Goal: Information Seeking & Learning: Learn about a topic

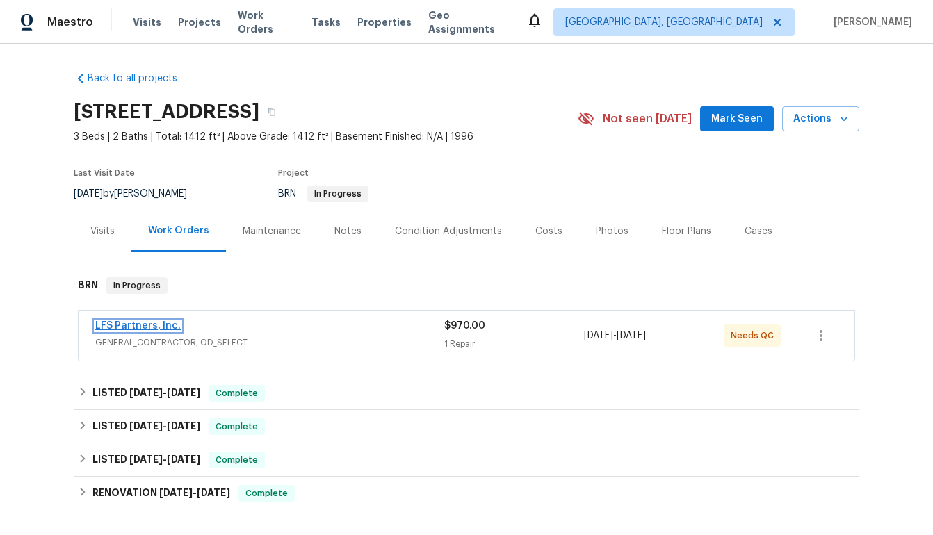
click at [166, 328] on link "LFS Partners, Inc." at bounding box center [137, 326] width 85 height 10
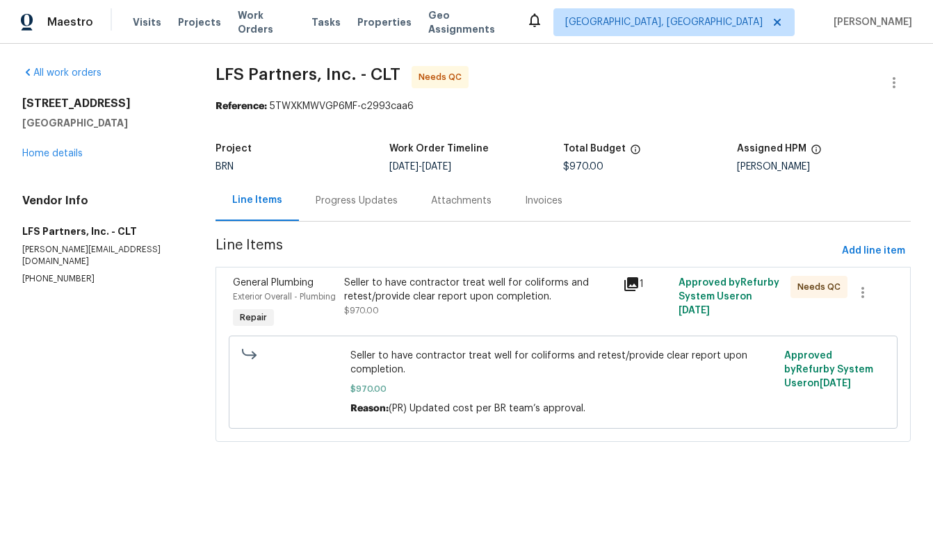
click at [635, 284] on icon at bounding box center [631, 284] width 14 height 14
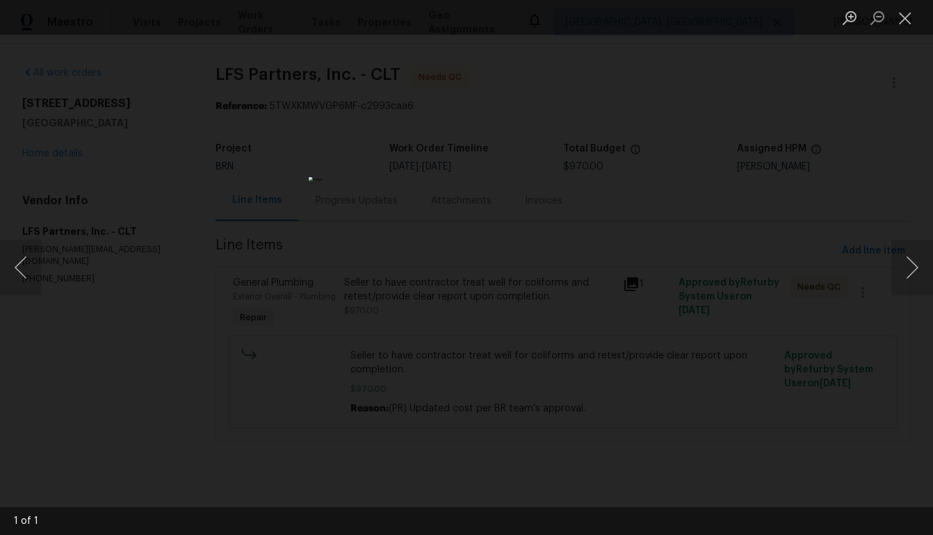
click at [564, 358] on img "Lightbox" at bounding box center [467, 267] width 316 height 181
click at [909, 274] on button "Next image" at bounding box center [912, 268] width 42 height 56
click at [777, 351] on div "Lightbox" at bounding box center [466, 267] width 933 height 535
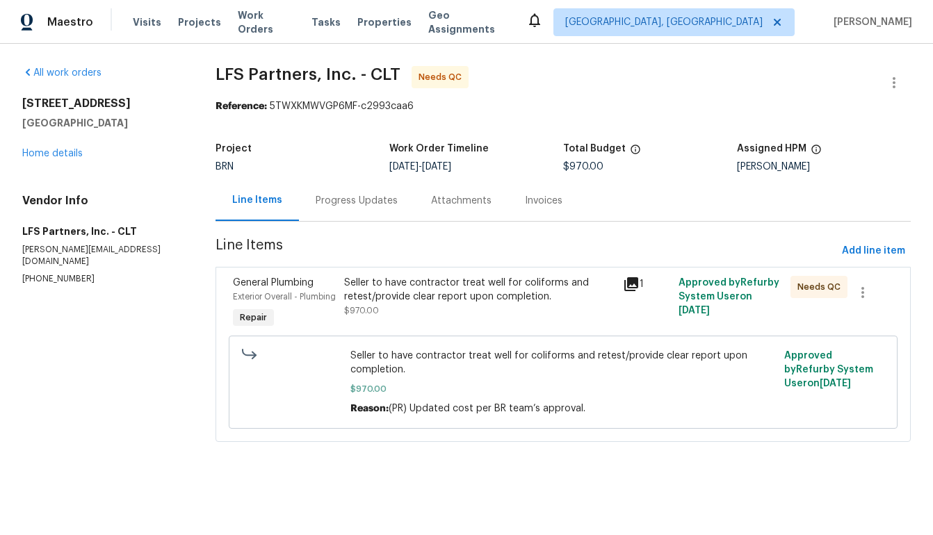
click at [536, 200] on div "Invoices" at bounding box center [544, 201] width 38 height 14
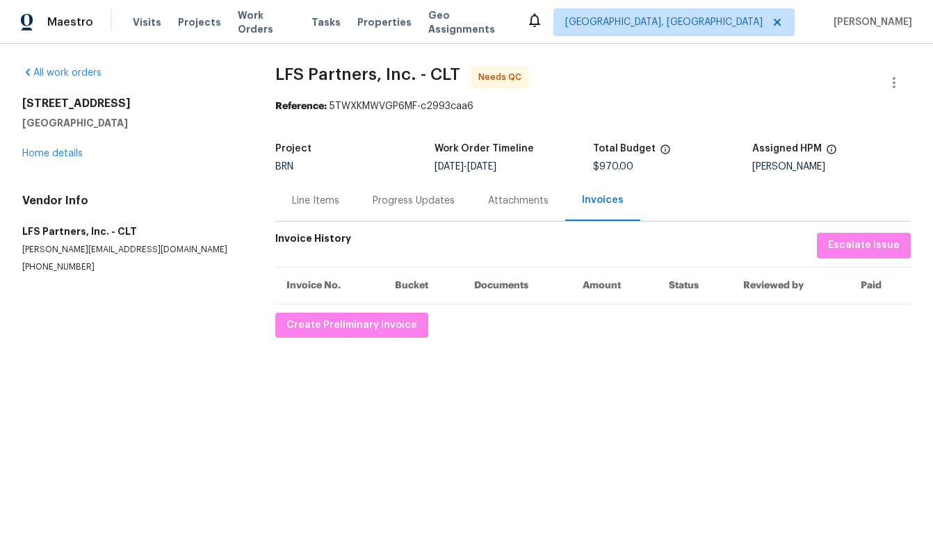
click at [505, 202] on div "Attachments" at bounding box center [518, 201] width 60 height 14
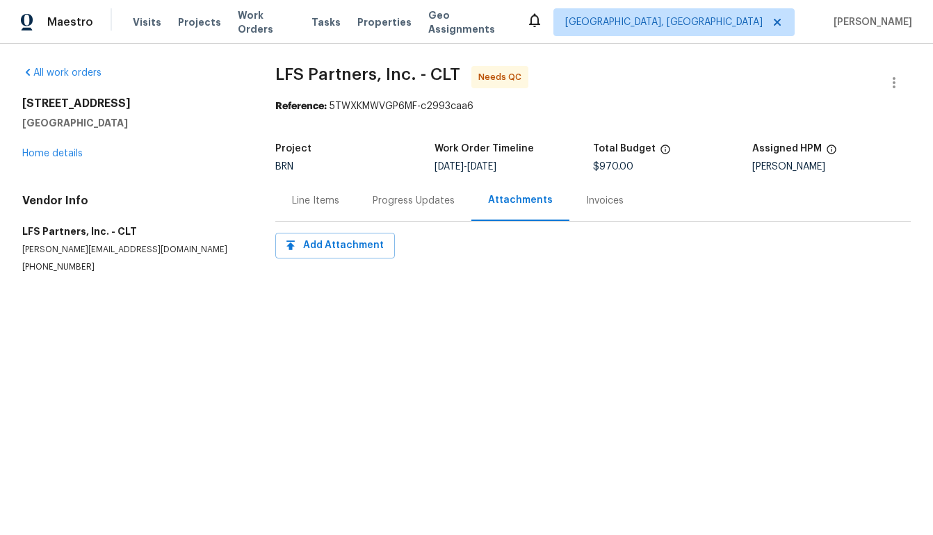
click at [430, 202] on div "Progress Updates" at bounding box center [414, 201] width 82 height 14
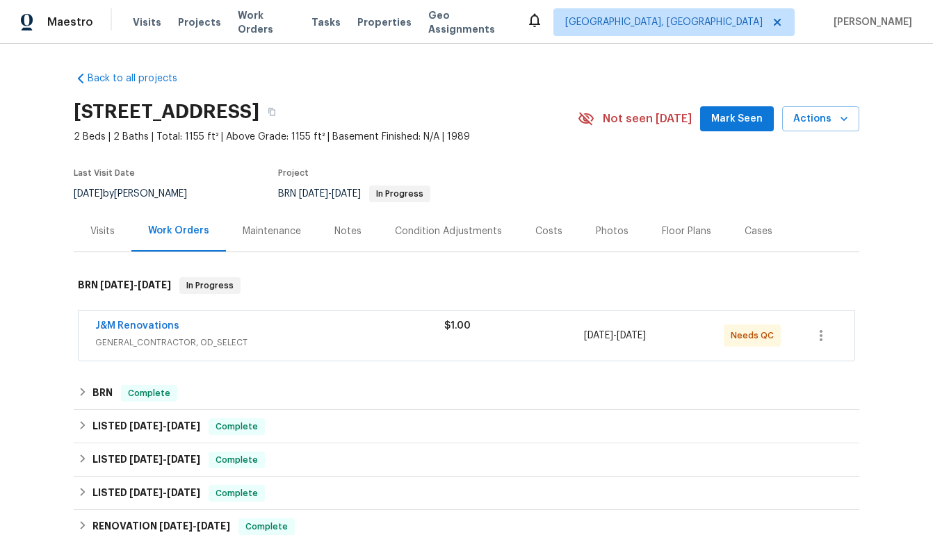
click at [127, 320] on span "J&M Renovations" at bounding box center [137, 326] width 84 height 14
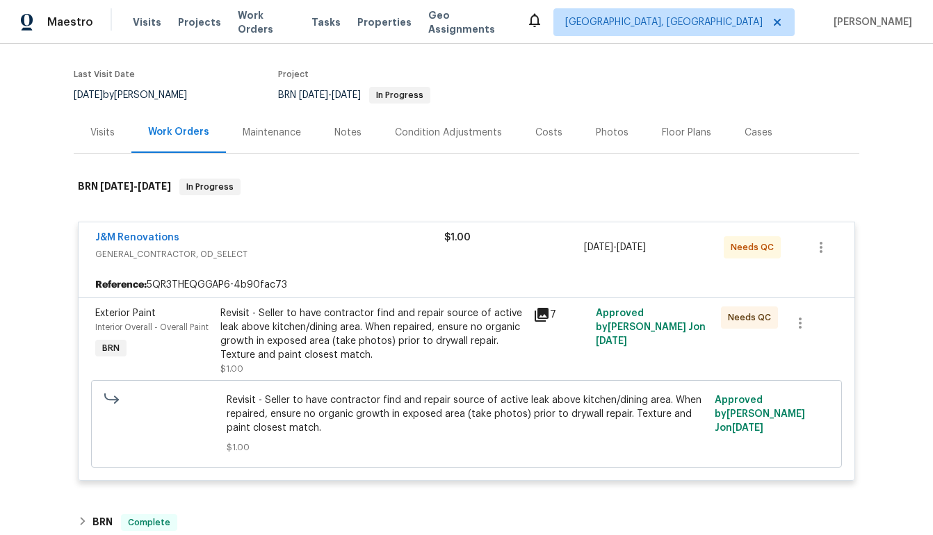
scroll to position [102, 0]
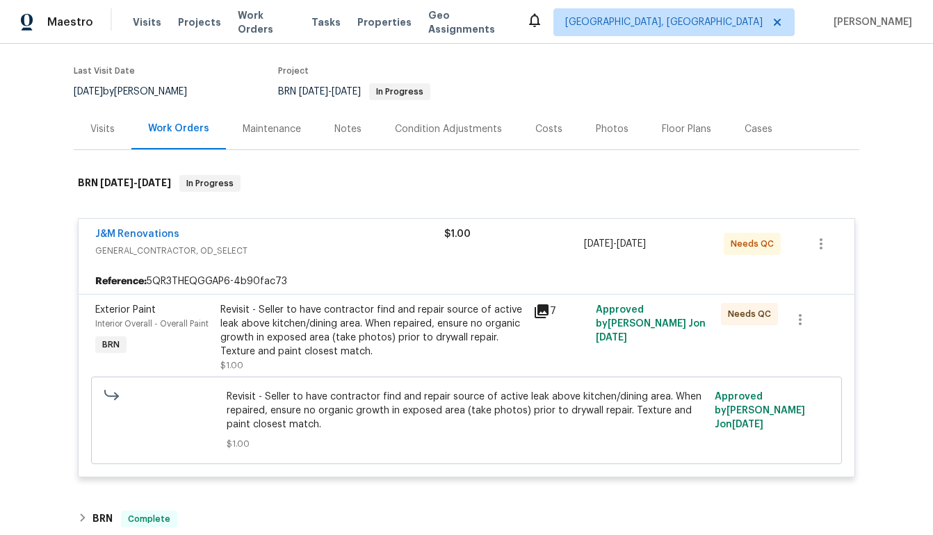
click at [546, 311] on icon at bounding box center [542, 311] width 14 height 14
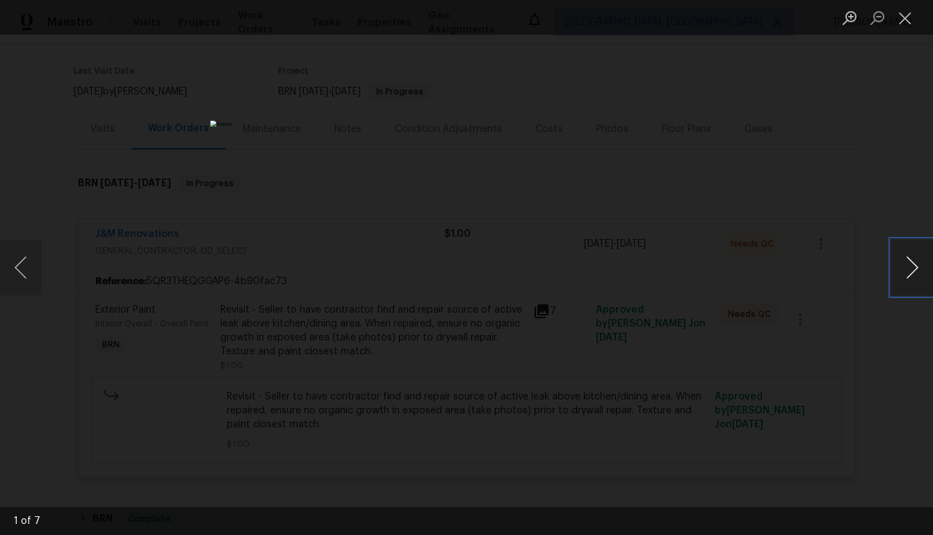
click at [905, 280] on button "Next image" at bounding box center [912, 268] width 42 height 56
click at [902, 277] on button "Next image" at bounding box center [912, 268] width 42 height 56
click at [904, 270] on button "Next image" at bounding box center [912, 268] width 42 height 56
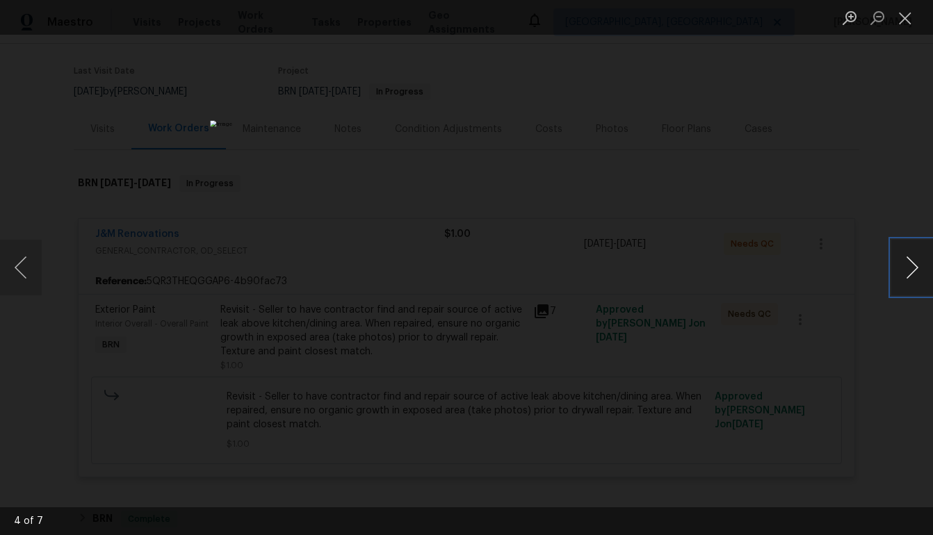
click at [904, 270] on button "Next image" at bounding box center [912, 268] width 42 height 56
click at [915, 286] on button "Next image" at bounding box center [912, 268] width 42 height 56
click at [921, 291] on button "Next image" at bounding box center [912, 268] width 42 height 56
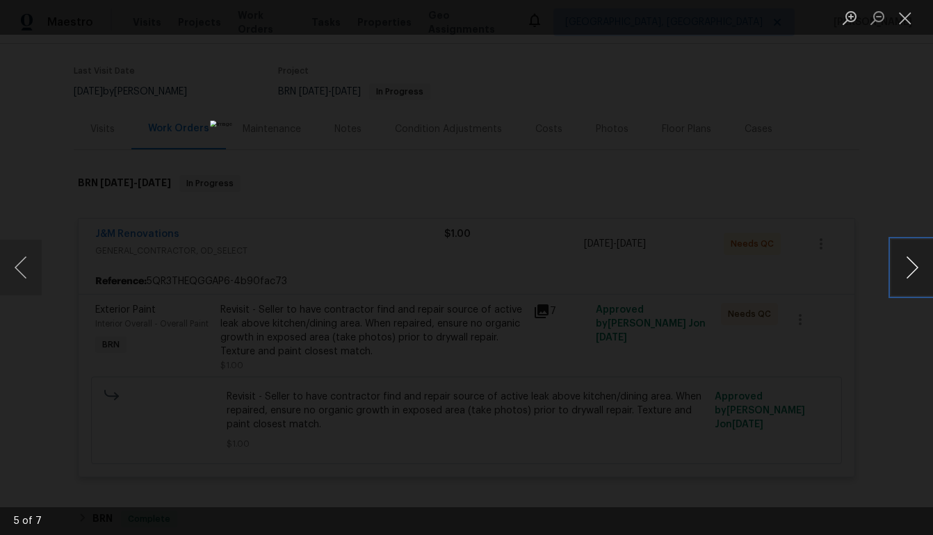
click at [921, 291] on button "Next image" at bounding box center [912, 268] width 42 height 56
click at [902, 272] on button "Next image" at bounding box center [912, 268] width 42 height 56
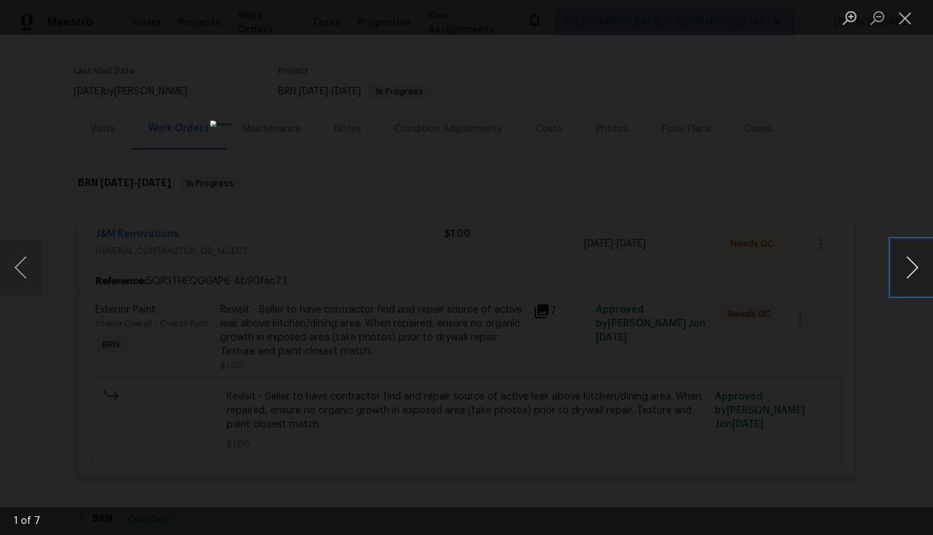
click at [902, 272] on button "Next image" at bounding box center [912, 268] width 42 height 56
click at [915, 281] on button "Next image" at bounding box center [912, 268] width 42 height 56
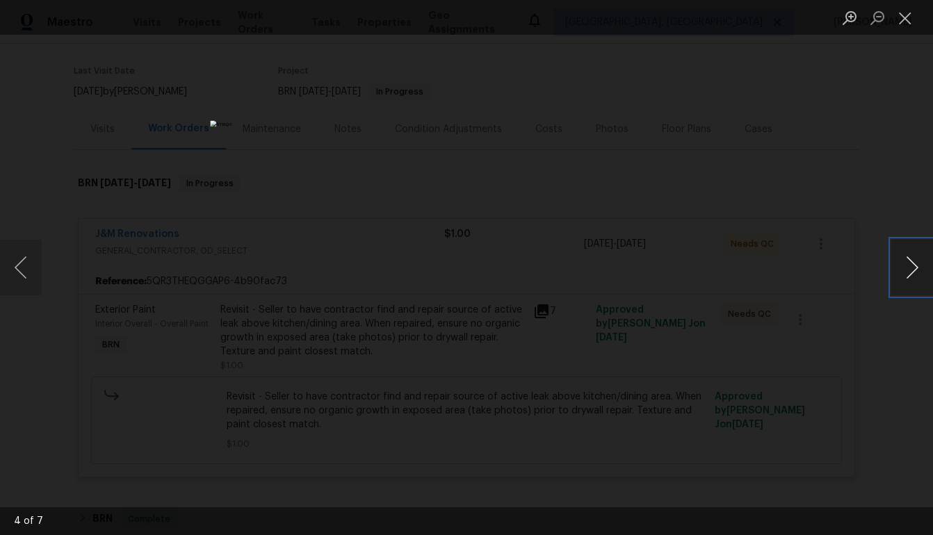
click at [915, 281] on button "Next image" at bounding box center [912, 268] width 42 height 56
click at [714, 208] on div "Lightbox" at bounding box center [466, 267] width 933 height 535
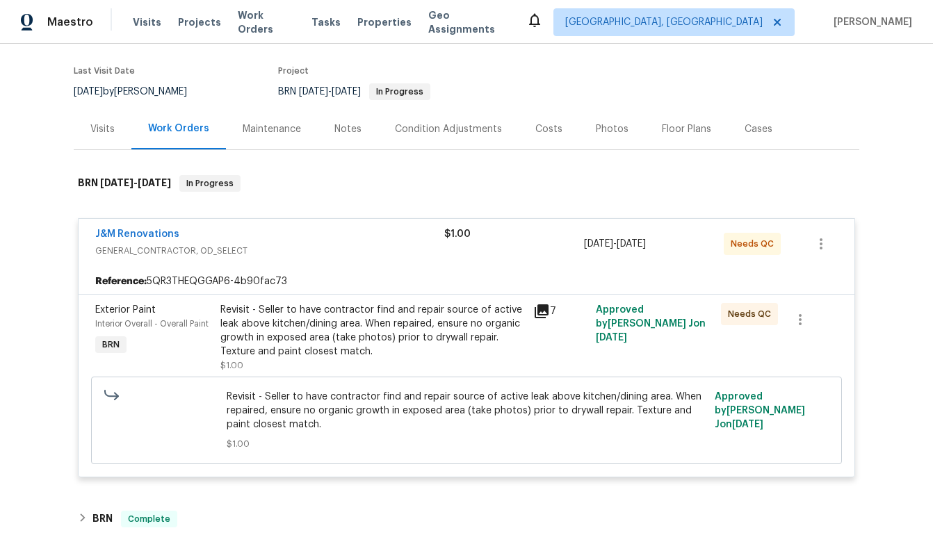
click at [154, 228] on span "J&M Renovations" at bounding box center [137, 234] width 84 height 14
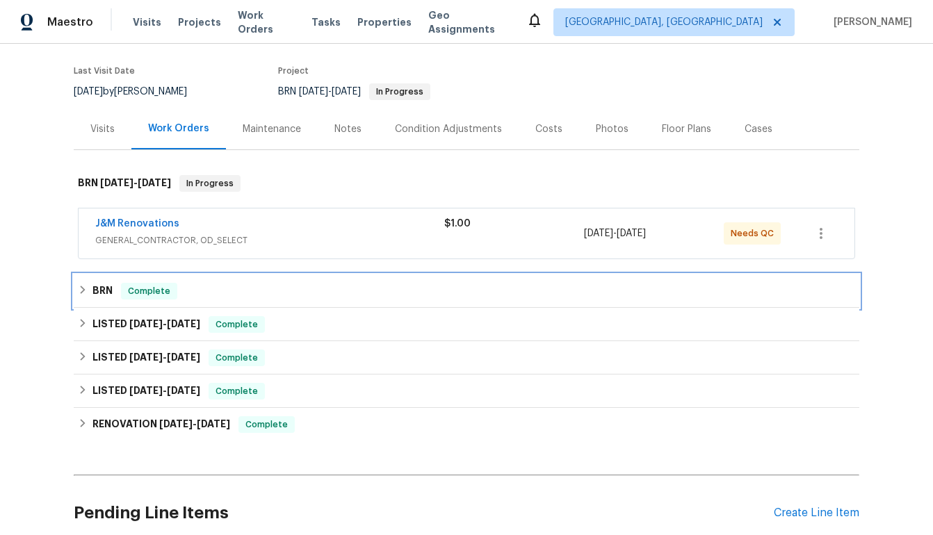
click at [104, 288] on h6 "BRN" at bounding box center [102, 291] width 20 height 17
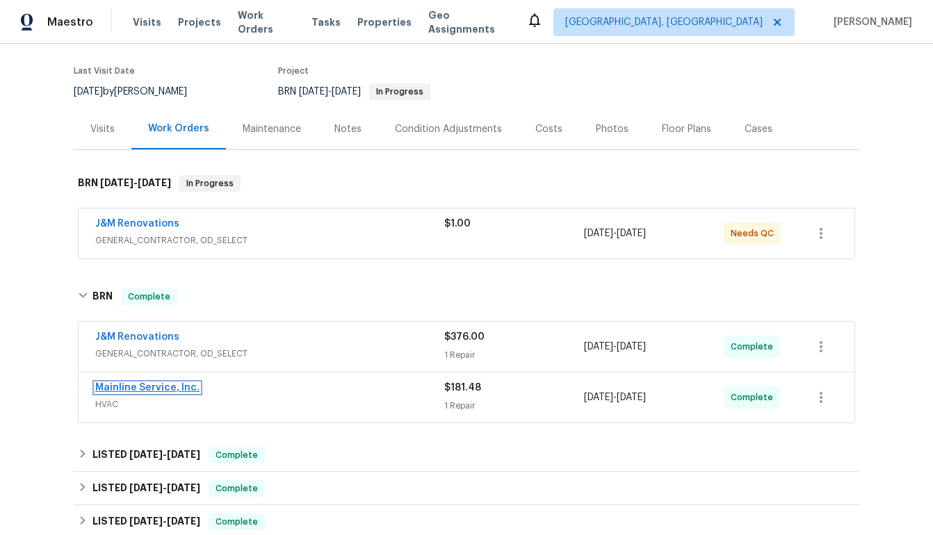
click at [169, 389] on link "Mainline Service, Inc." at bounding box center [147, 388] width 104 height 10
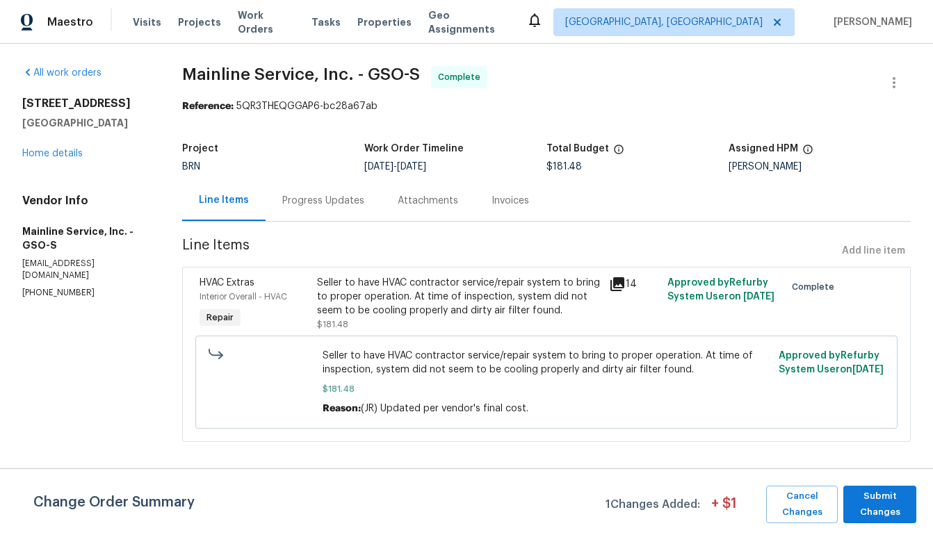
click at [621, 284] on icon at bounding box center [617, 284] width 14 height 14
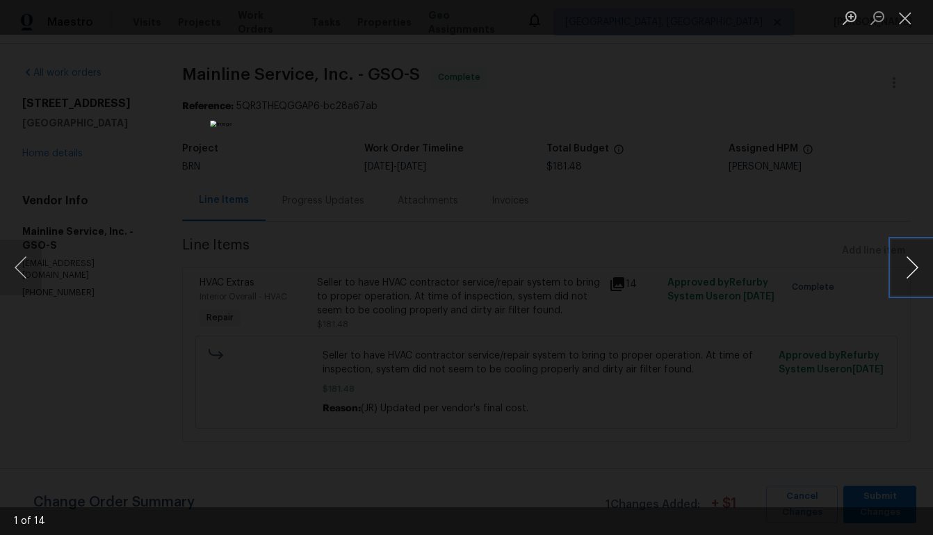
click at [927, 272] on button "Next image" at bounding box center [912, 268] width 42 height 56
click at [921, 273] on button "Next image" at bounding box center [912, 268] width 42 height 56
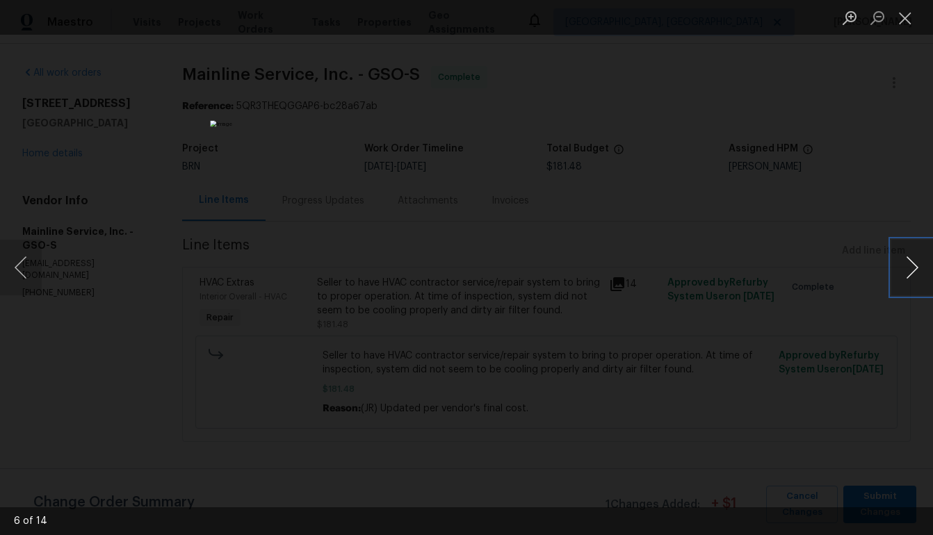
click at [921, 273] on button "Next image" at bounding box center [912, 268] width 42 height 56
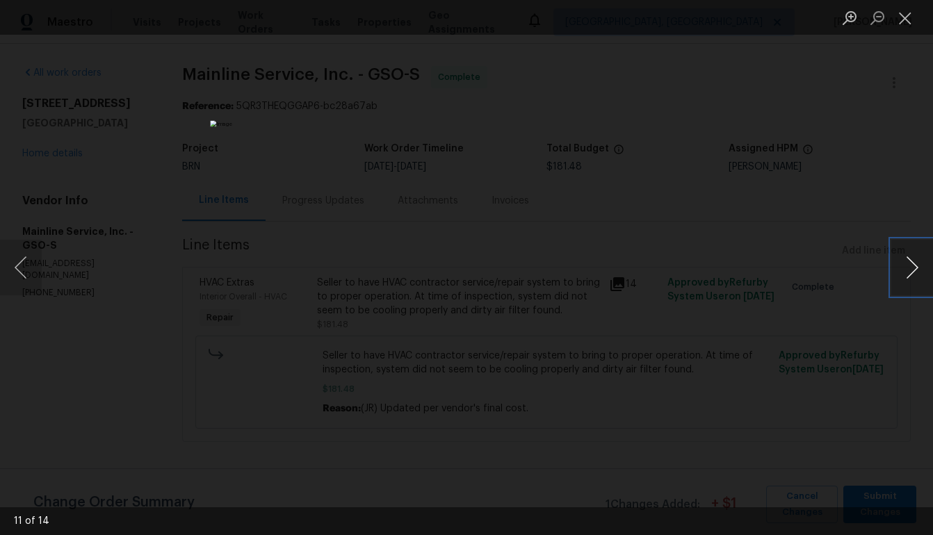
click at [921, 273] on button "Next image" at bounding box center [912, 268] width 42 height 56
click at [901, 266] on button "Next image" at bounding box center [912, 268] width 42 height 56
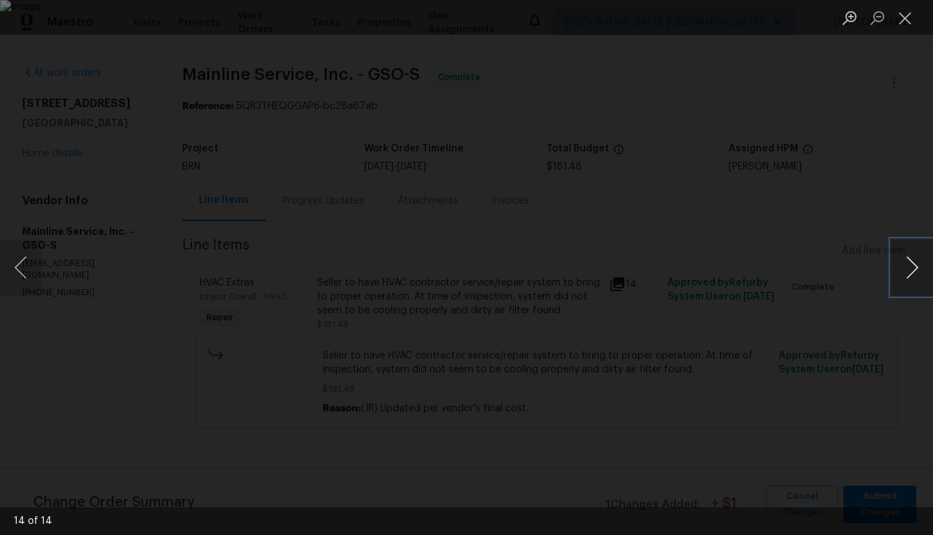
click at [901, 266] on button "Next image" at bounding box center [912, 268] width 42 height 56
click at [909, 274] on button "Next image" at bounding box center [912, 268] width 42 height 56
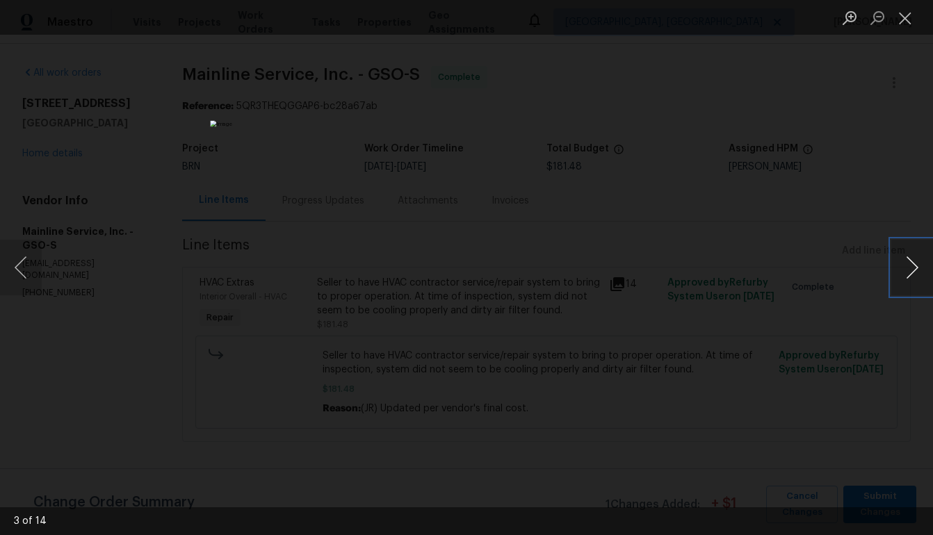
click at [912, 275] on button "Next image" at bounding box center [912, 268] width 42 height 56
click at [31, 272] on button "Previous image" at bounding box center [21, 268] width 42 height 56
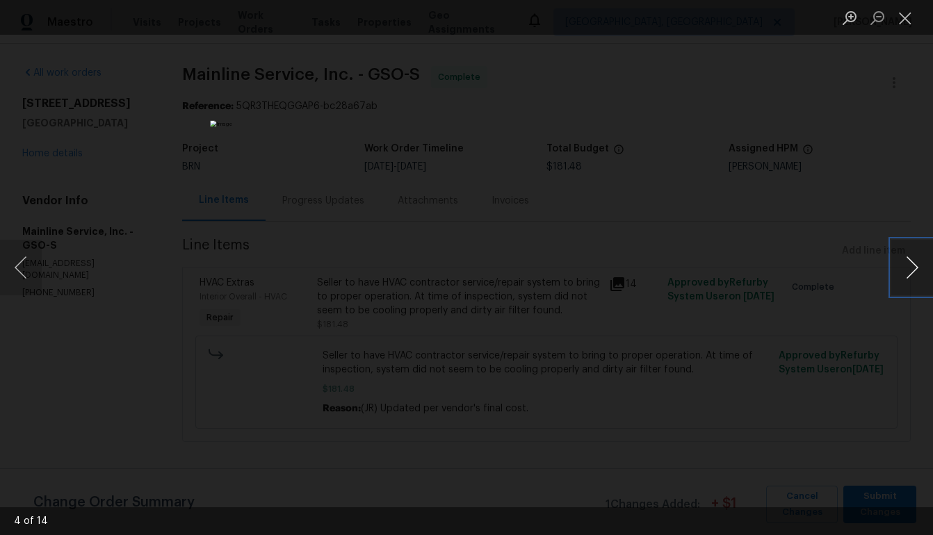
click at [913, 277] on button "Next image" at bounding box center [912, 268] width 42 height 56
click at [909, 282] on button "Next image" at bounding box center [912, 268] width 42 height 56
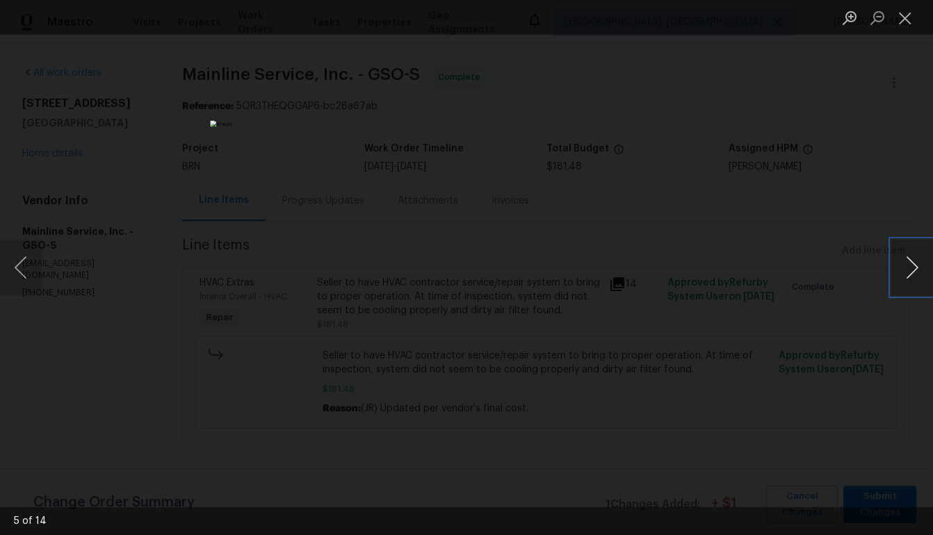
click at [909, 282] on button "Next image" at bounding box center [912, 268] width 42 height 56
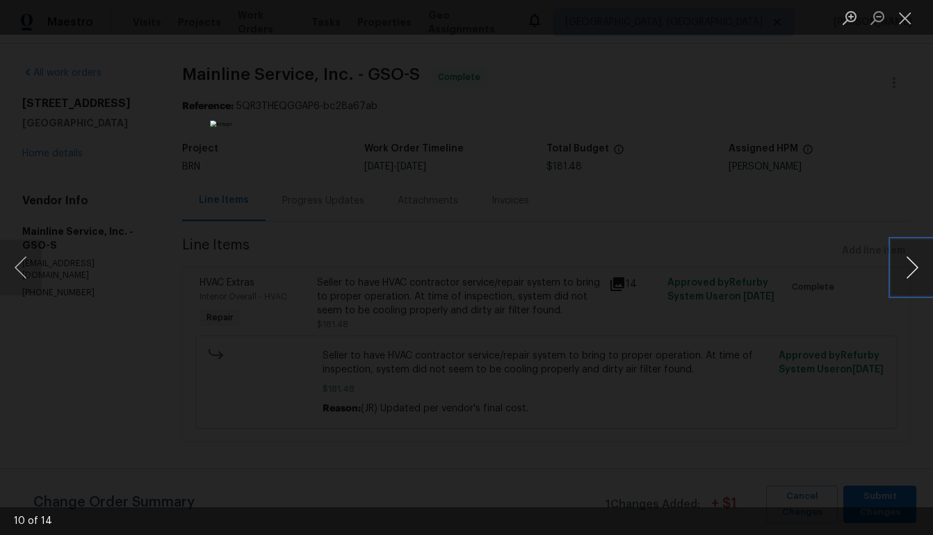
click at [909, 282] on button "Next image" at bounding box center [912, 268] width 42 height 56
click at [747, 343] on div "Lightbox" at bounding box center [466, 267] width 933 height 535
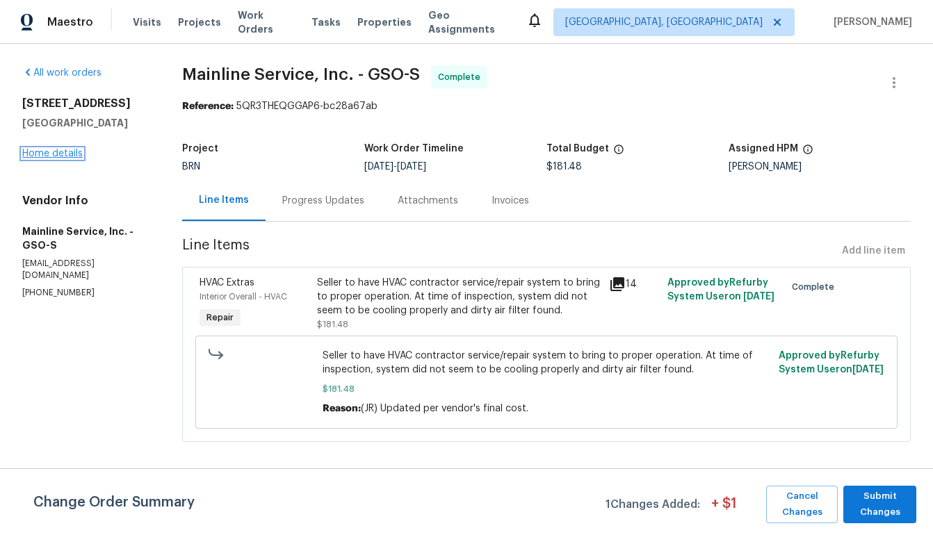
click at [54, 152] on link "Home details" at bounding box center [52, 154] width 60 height 10
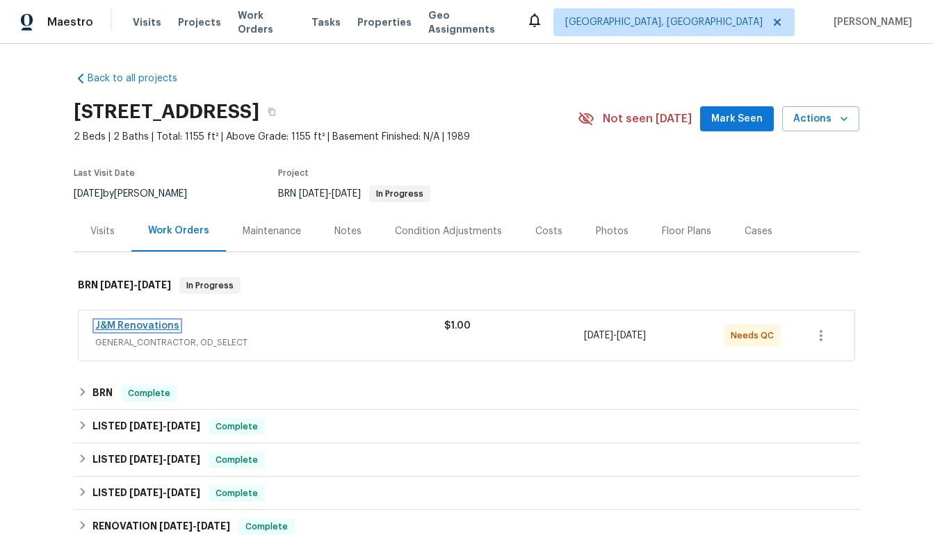
click at [163, 321] on link "J&M Renovations" at bounding box center [137, 326] width 84 height 10
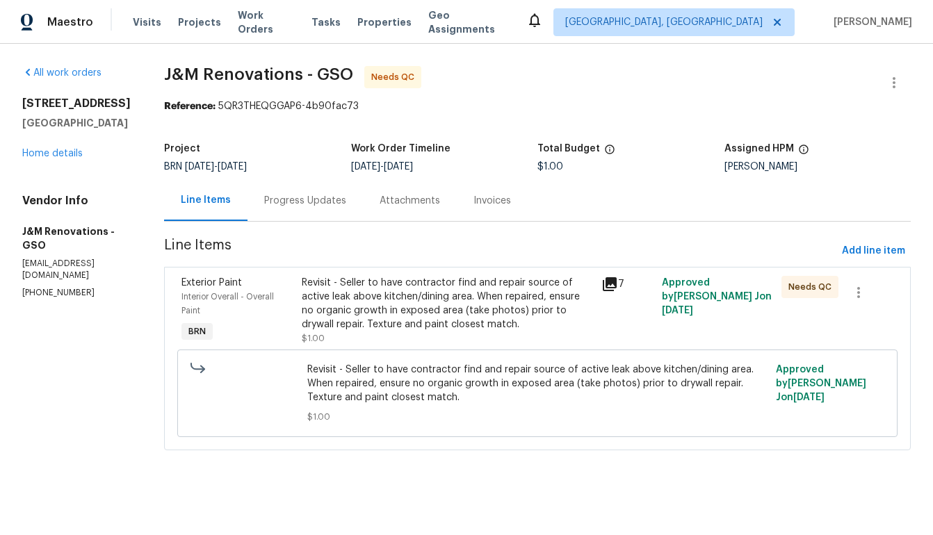
click at [296, 197] on div "Progress Updates" at bounding box center [305, 201] width 82 height 14
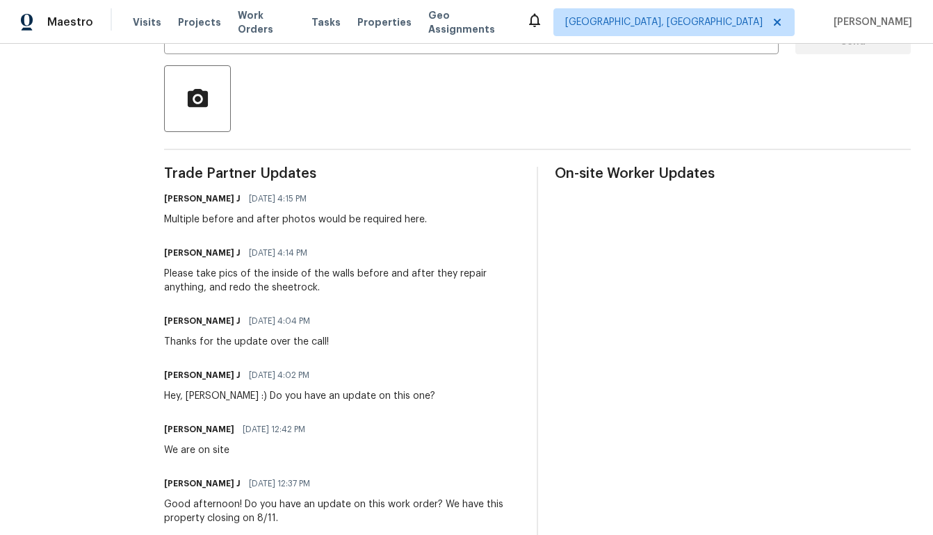
scroll to position [298, 0]
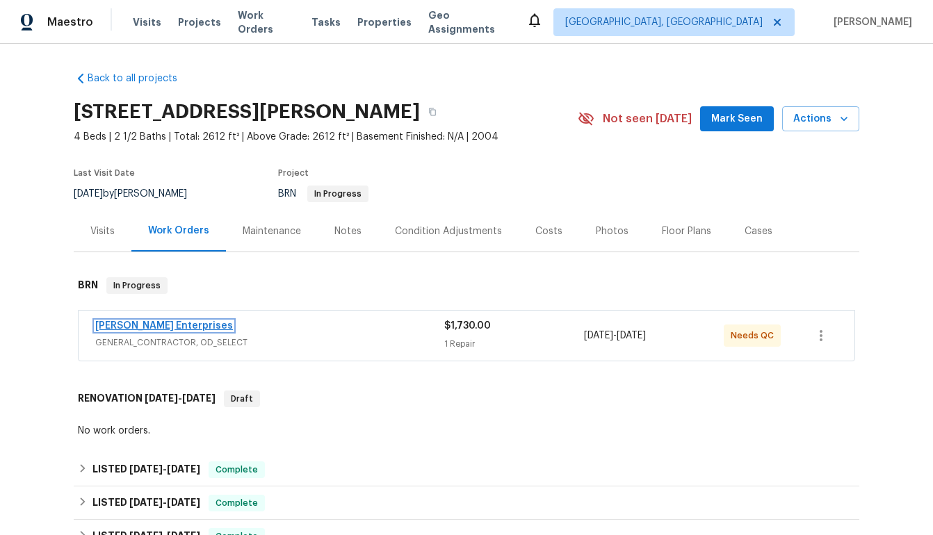
click at [184, 326] on link "[PERSON_NAME] Enterprises" at bounding box center [164, 326] width 138 height 10
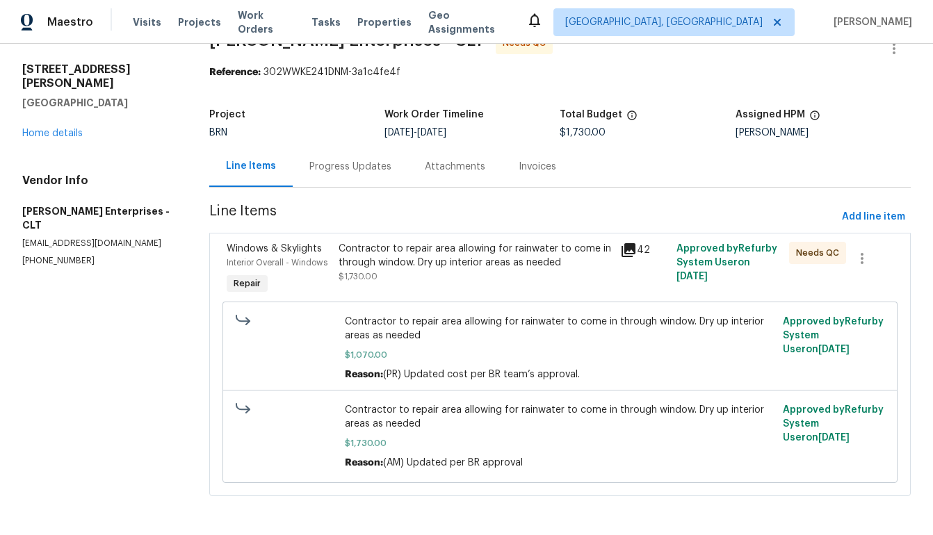
scroll to position [37, 0]
click at [333, 165] on div "Progress Updates" at bounding box center [350, 167] width 82 height 14
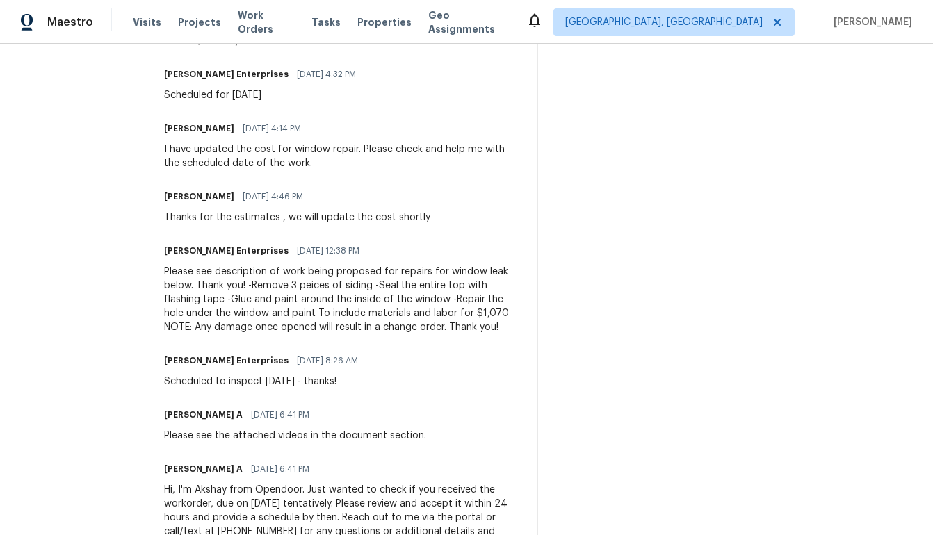
scroll to position [814, 0]
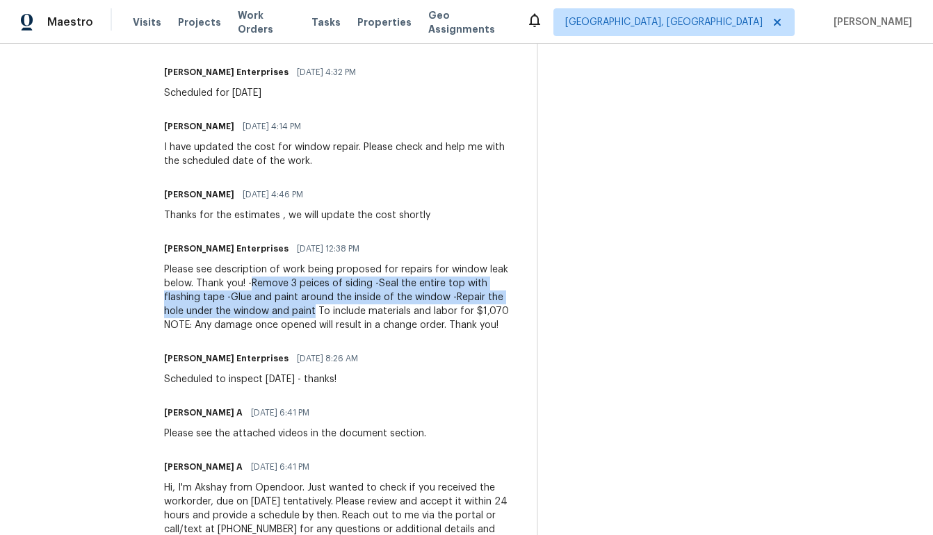
drag, startPoint x: 237, startPoint y: 282, endPoint x: 230, endPoint y: 310, distance: 28.7
click at [230, 310] on div "Please see description of work being proposed for repairs for window leak below…" at bounding box center [342, 298] width 356 height 70
copy div "Remove 3 peices of siding -Seal the entire top with flashing tape -Glue and pai…"
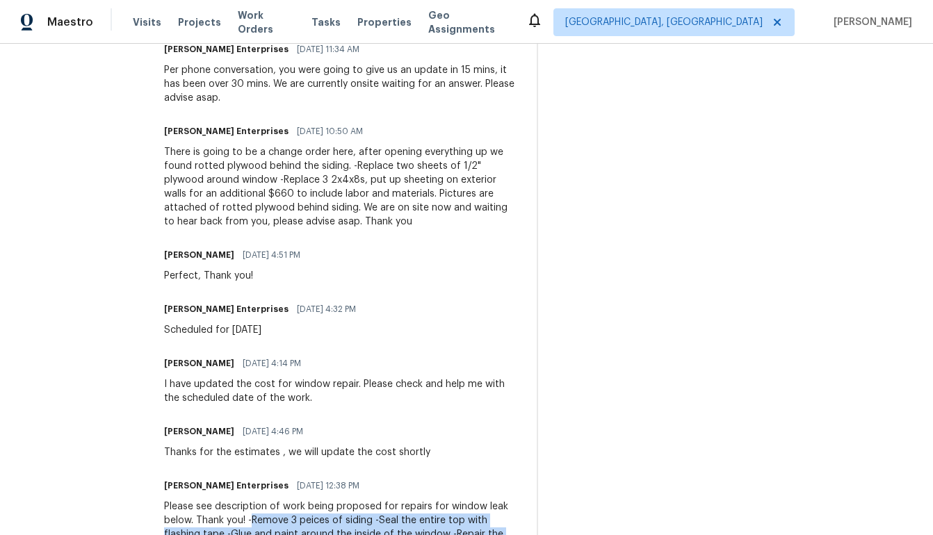
scroll to position [574, 0]
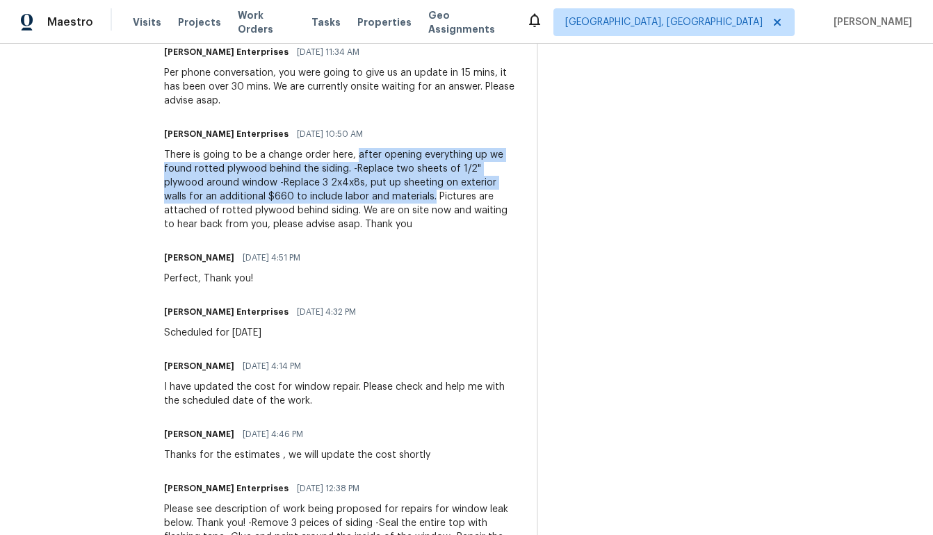
drag, startPoint x: 338, startPoint y: 155, endPoint x: 314, endPoint y: 195, distance: 46.7
click at [314, 195] on div "There is going to be a change order here, after opening everything up we found …" at bounding box center [342, 189] width 356 height 83
copy div "after opening everything up we found rotted plywood behind the siding. -Replace…"
